Goal: Transaction & Acquisition: Purchase product/service

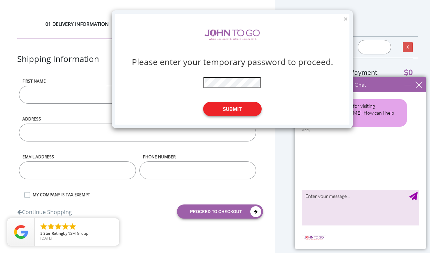
click at [235, 109] on button "Submit" at bounding box center [232, 109] width 59 height 14
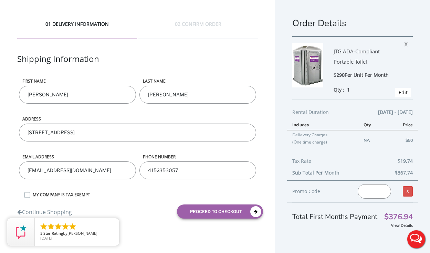
scroll to position [13, 0]
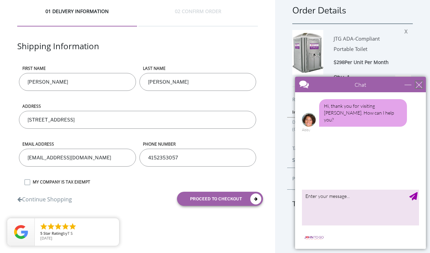
click at [419, 85] on div "close" at bounding box center [418, 84] width 7 height 7
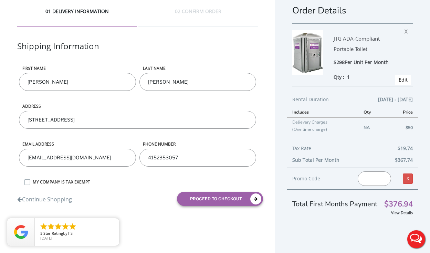
scroll to position [0, 0]
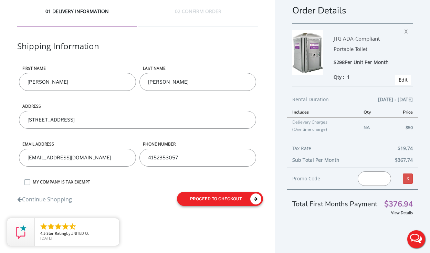
click at [213, 198] on button "proceed to checkout" at bounding box center [220, 199] width 86 height 14
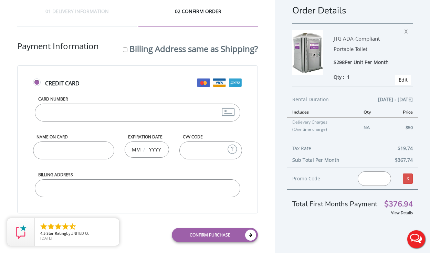
click at [94, 114] on input "Card Number" at bounding box center [138, 113] width 206 height 18
click at [104, 113] on input "Card Number" at bounding box center [138, 113] width 206 height 18
type input "[CREDIT_CARD_NUMBER]"
type input "[PERSON_NAME]"
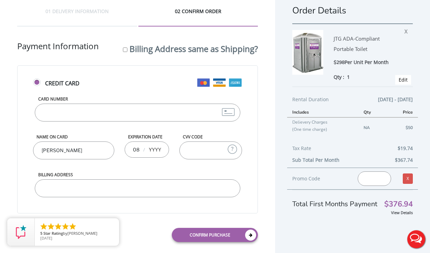
type input "08"
click at [153, 150] on input "8" at bounding box center [155, 150] width 14 height 14
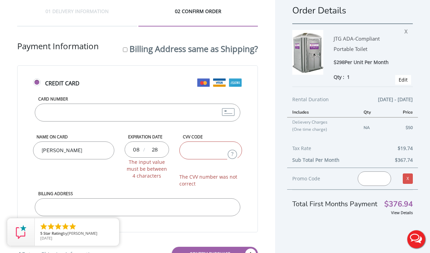
type input "28"
click at [206, 156] on input "CVV Code" at bounding box center [210, 150] width 63 height 18
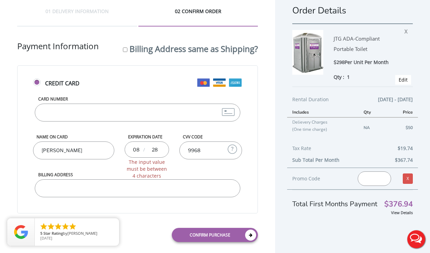
type input "9968"
click at [179, 188] on input "Billing Address" at bounding box center [138, 188] width 206 height 18
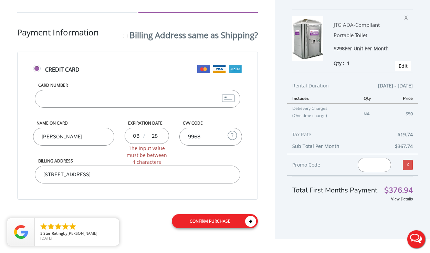
type input "[STREET_ADDRESS]"
click at [202, 216] on link "Confirm purchase" at bounding box center [215, 221] width 86 height 14
click at [235, 219] on link "Confirm purchase" at bounding box center [215, 221] width 86 height 14
click at [153, 136] on input "28" at bounding box center [155, 136] width 14 height 14
click at [158, 134] on input "28" at bounding box center [155, 136] width 14 height 14
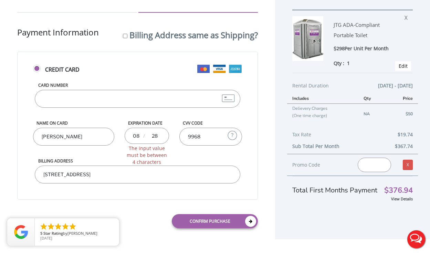
type input "2"
type input "2028"
click at [222, 218] on link "Confirm purchase" at bounding box center [215, 221] width 86 height 14
